Goal: Download file/media

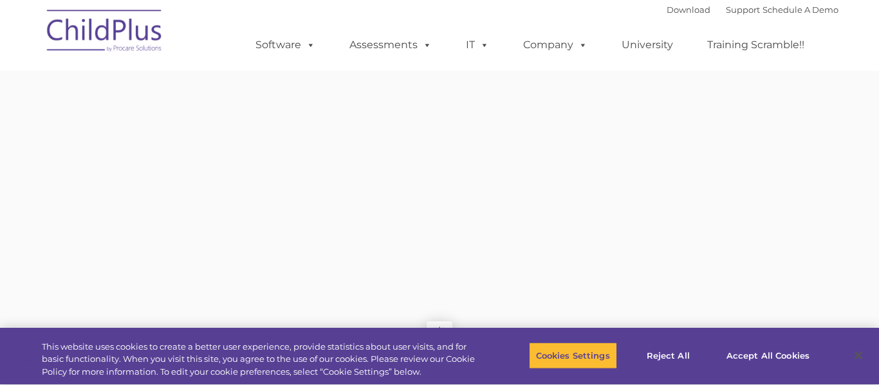
type input ""
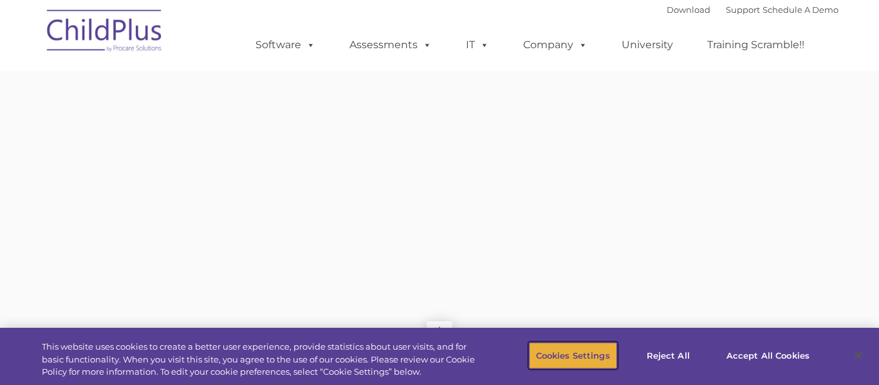
click at [581, 353] on button "Cookies Settings" at bounding box center [573, 355] width 88 height 27
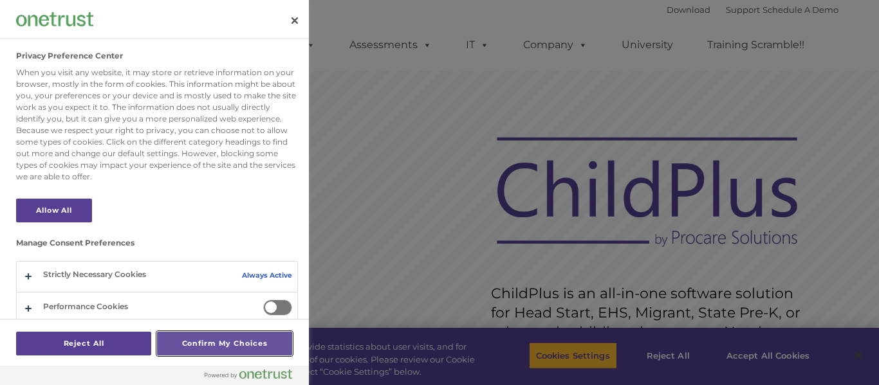
click at [201, 346] on button "Confirm My Choices" at bounding box center [224, 344] width 135 height 24
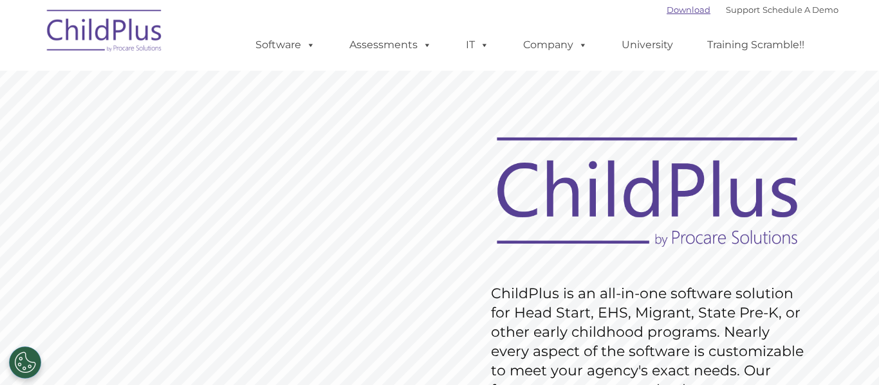
click at [666, 6] on link "Download" at bounding box center [688, 10] width 44 height 10
click at [122, 40] on img at bounding box center [105, 33] width 129 height 64
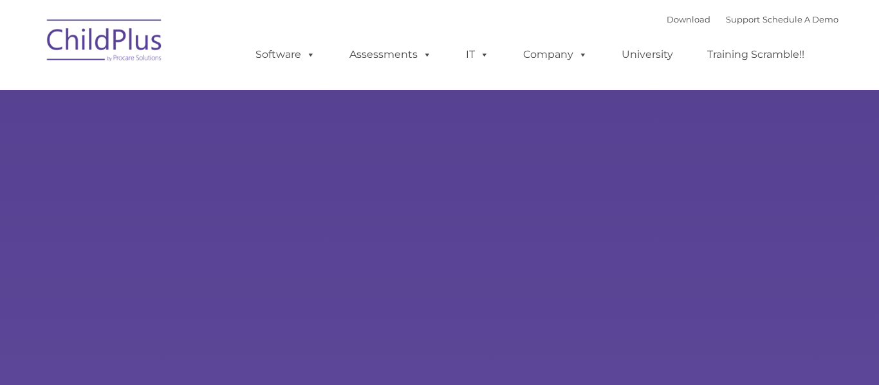
type input ""
select select "MEDIUM"
